Goal: Use online tool/utility: Utilize a website feature to perform a specific function

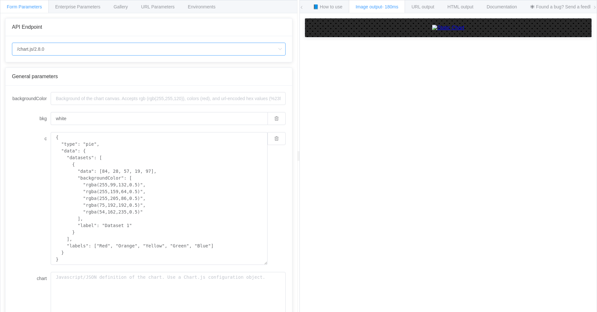
click at [141, 47] on input "/chart.js/2.8.0" at bounding box center [149, 49] width 274 height 13
click at [24, 69] on span "/chart" at bounding box center [24, 67] width 11 height 5
type input "/chart"
type input "20"
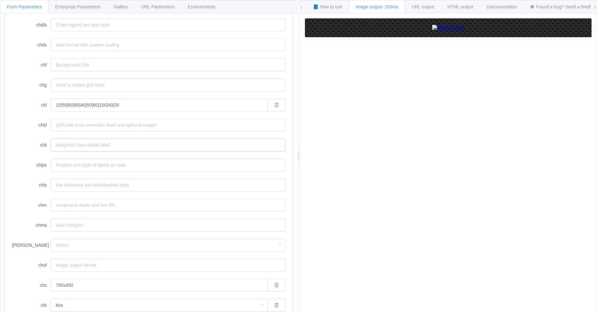
scroll to position [362, 0]
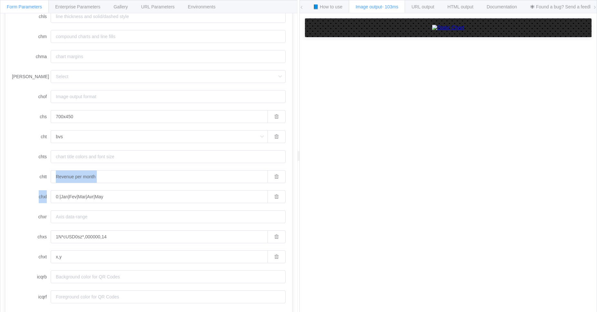
drag, startPoint x: 285, startPoint y: 202, endPoint x: 285, endPoint y: 165, distance: 36.8
click at [285, 165] on div "chan chbr 20 chco CFECF7,27c9c2 chd a:10000,50000,60000,80000,40000|50000,60000…" at bounding box center [148, 19] width 287 height 593
drag, startPoint x: 285, startPoint y: 202, endPoint x: 285, endPoint y: 165, distance: 36.8
click at [285, 165] on div "chan chbr 20 chco CFECF7,27c9c2 chd a:10000,50000,60000,80000,40000|50000,60000…" at bounding box center [148, 19] width 287 height 593
